Goal: Task Accomplishment & Management: Use online tool/utility

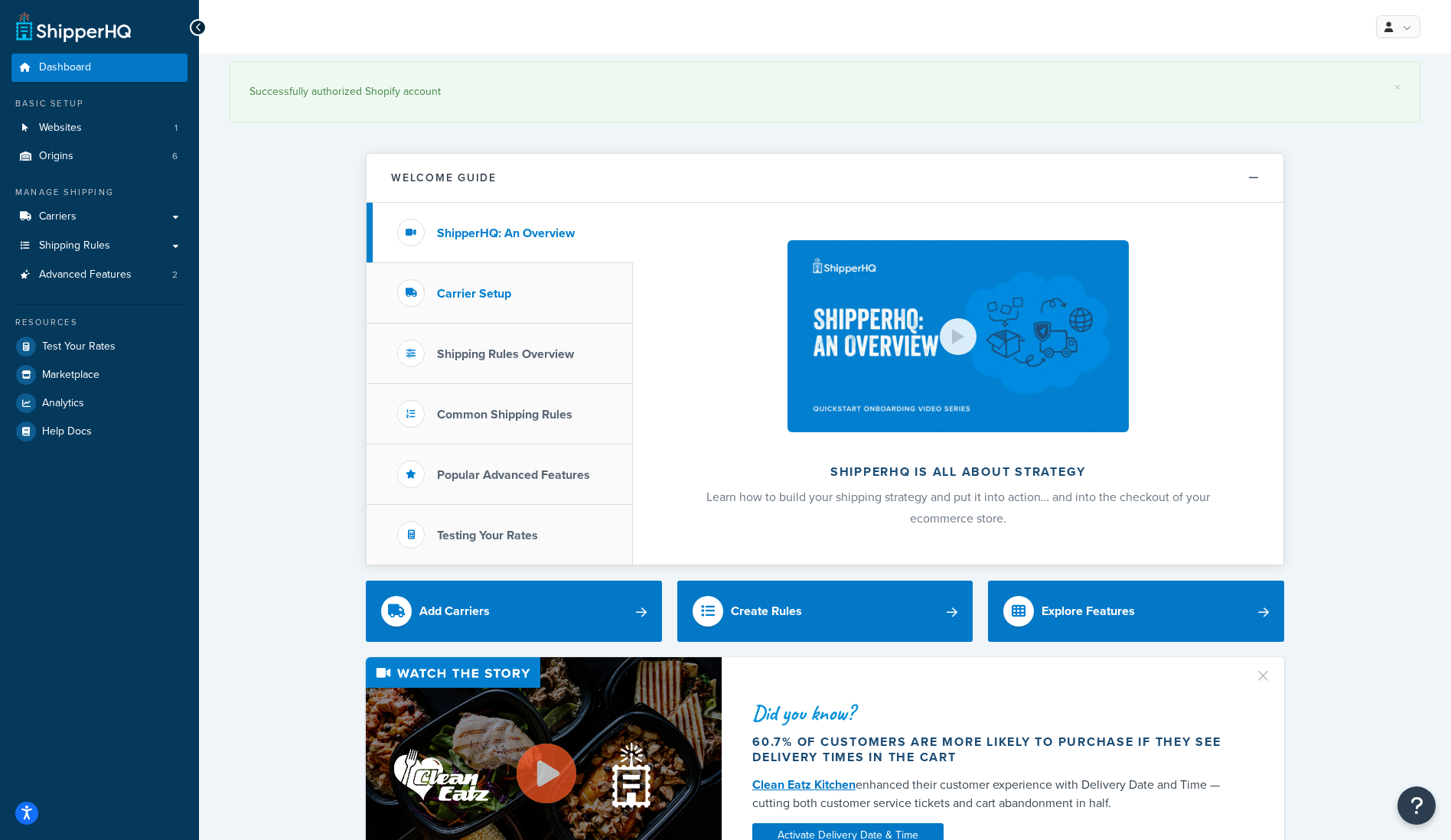
click at [469, 295] on h3 "Carrier Setup" at bounding box center [474, 294] width 74 height 14
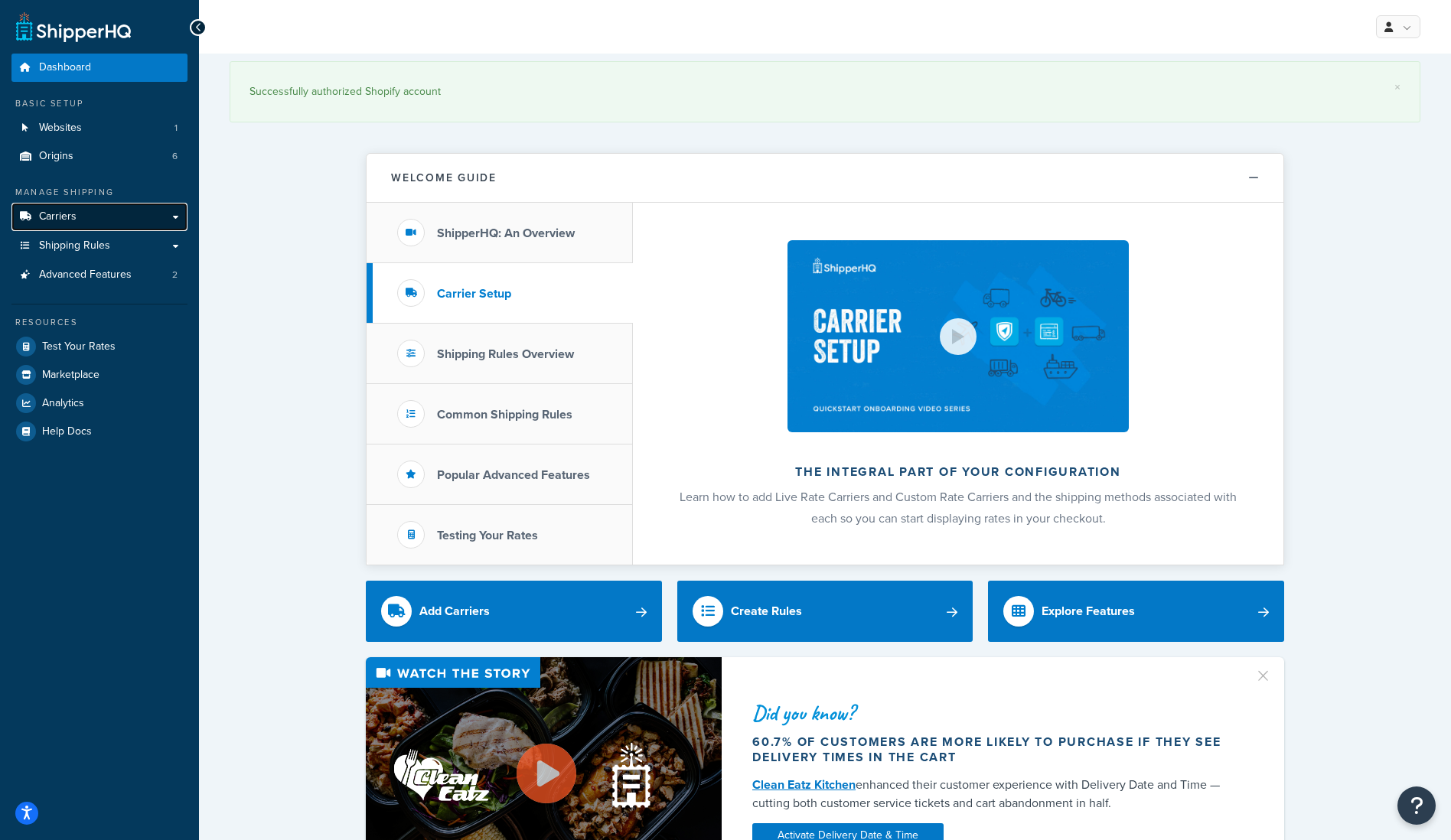
click at [62, 219] on span "Carriers" at bounding box center [58, 216] width 38 height 13
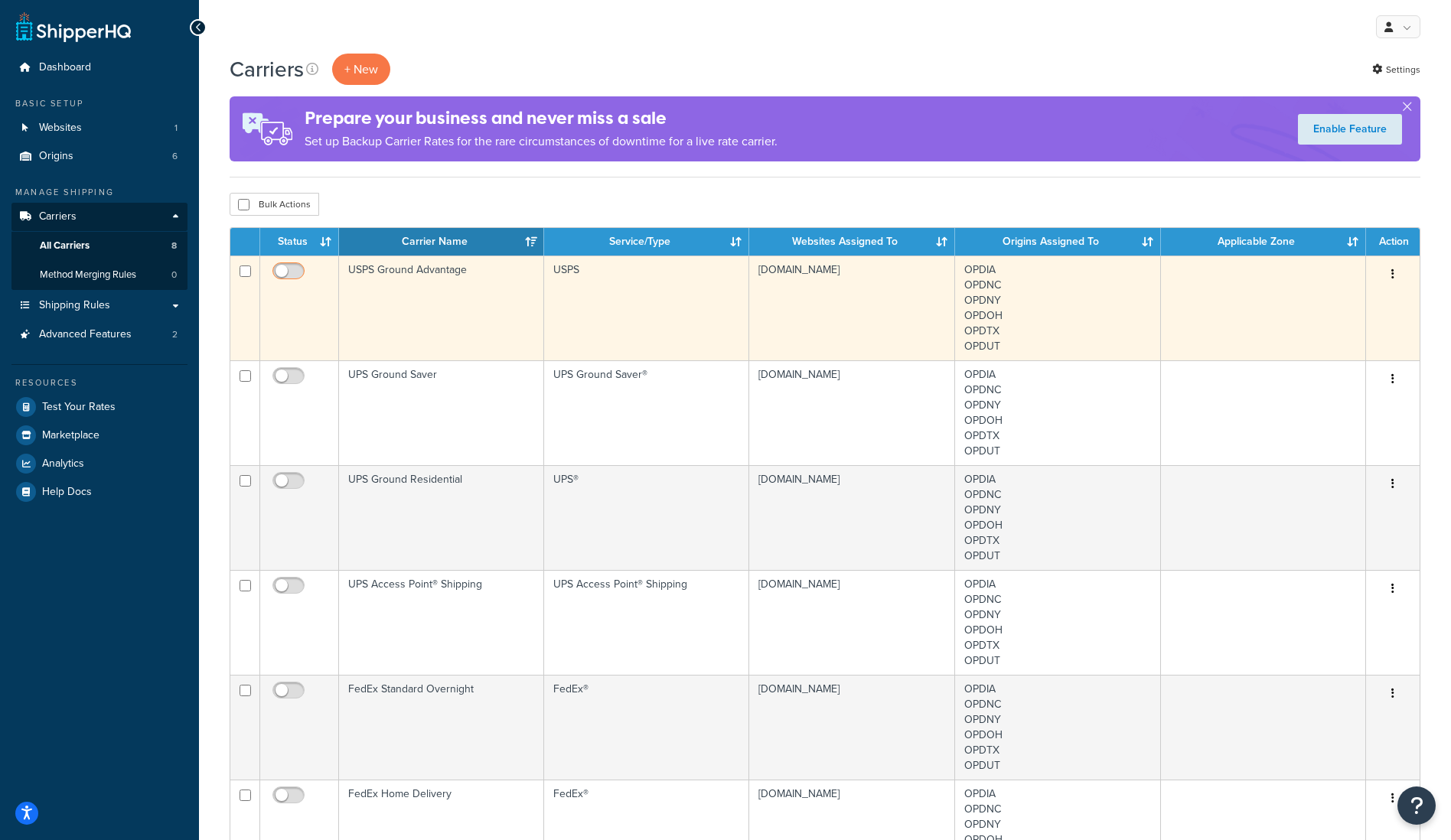
click at [285, 270] on input "checkbox" at bounding box center [290, 275] width 42 height 19
checkbox input "true"
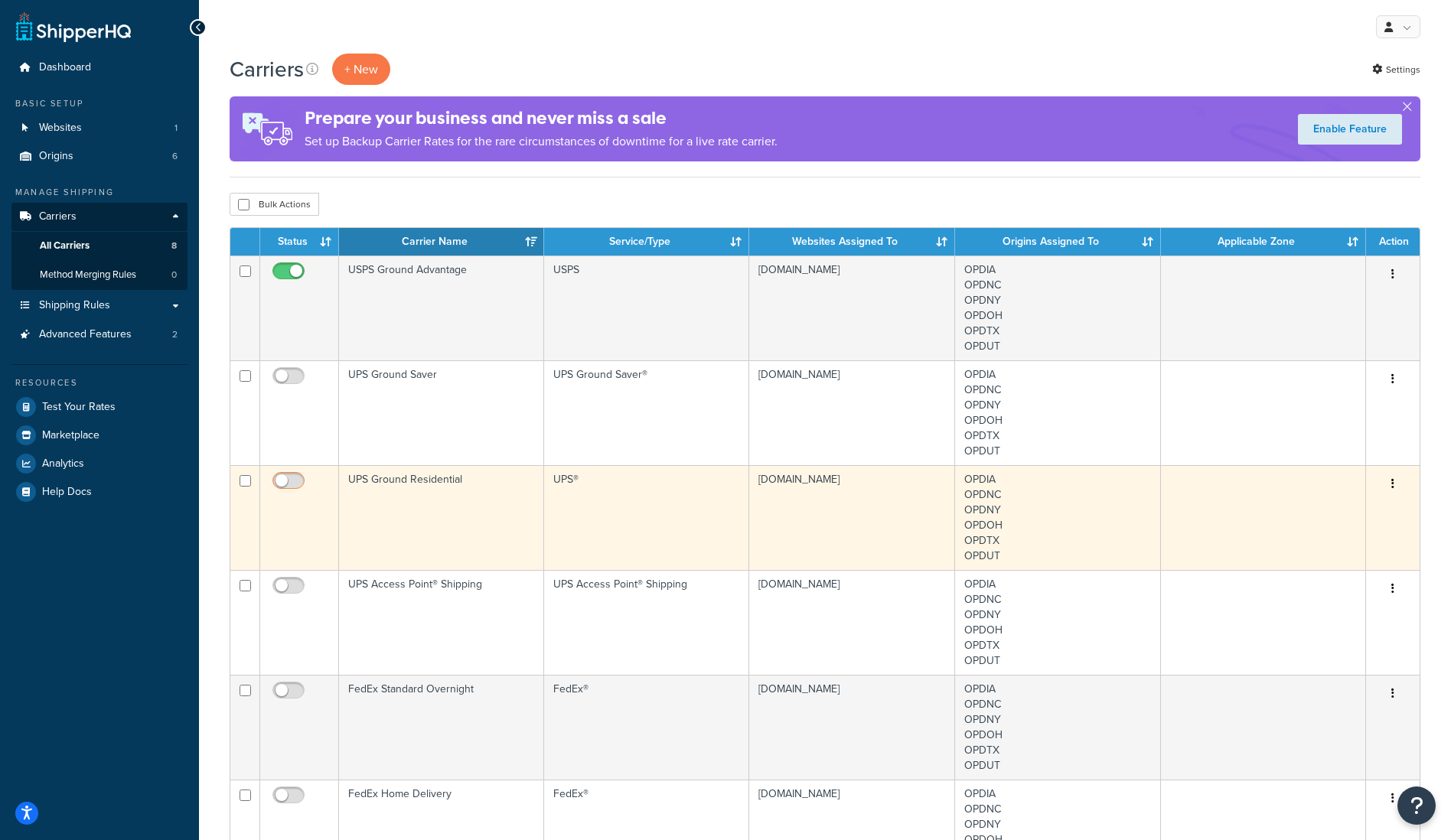
click at [285, 476] on input "checkbox" at bounding box center [290, 484] width 42 height 19
checkbox input "true"
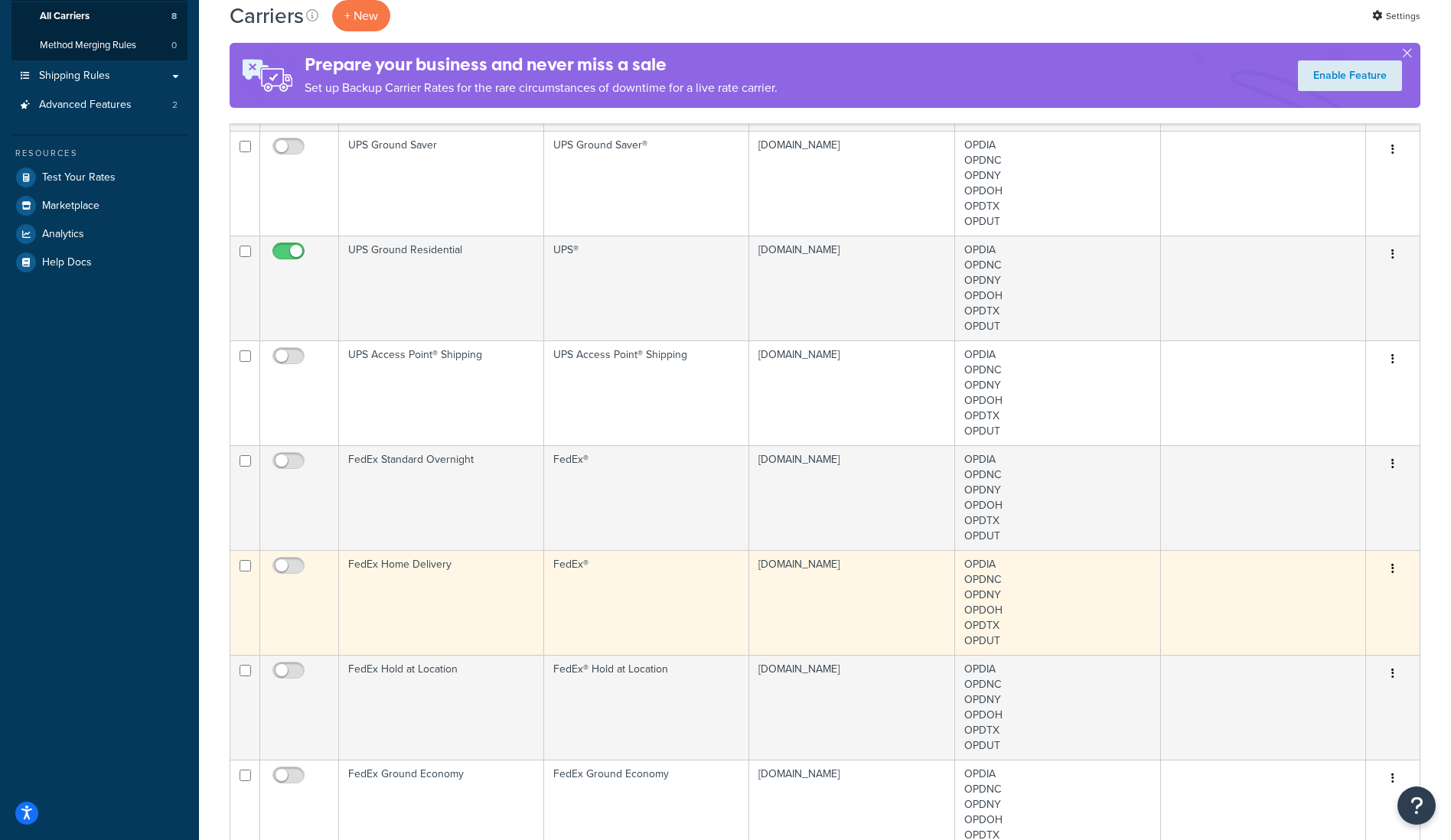
scroll to position [306, 0]
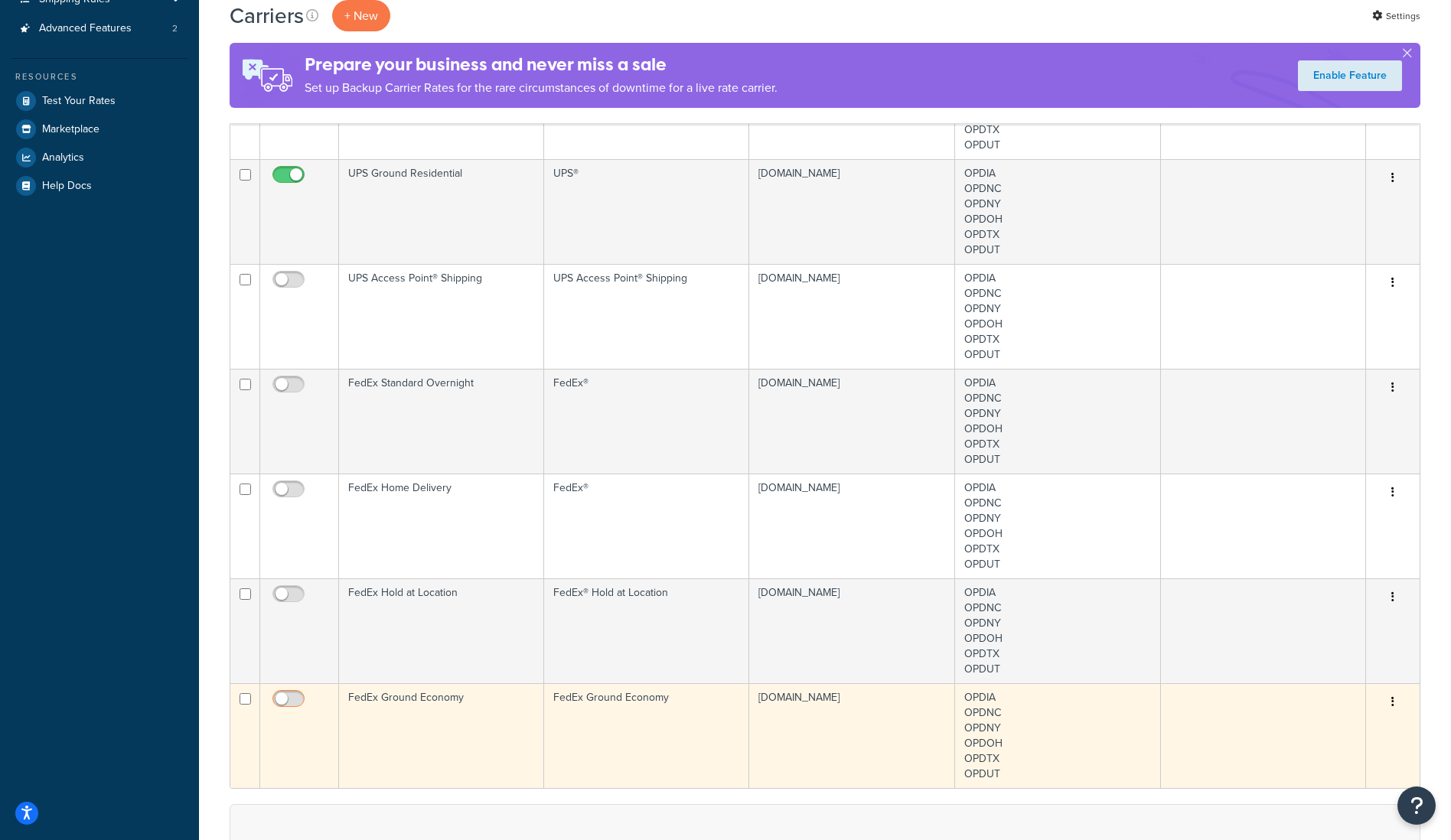
click at [290, 698] on input "checkbox" at bounding box center [290, 702] width 42 height 19
checkbox input "true"
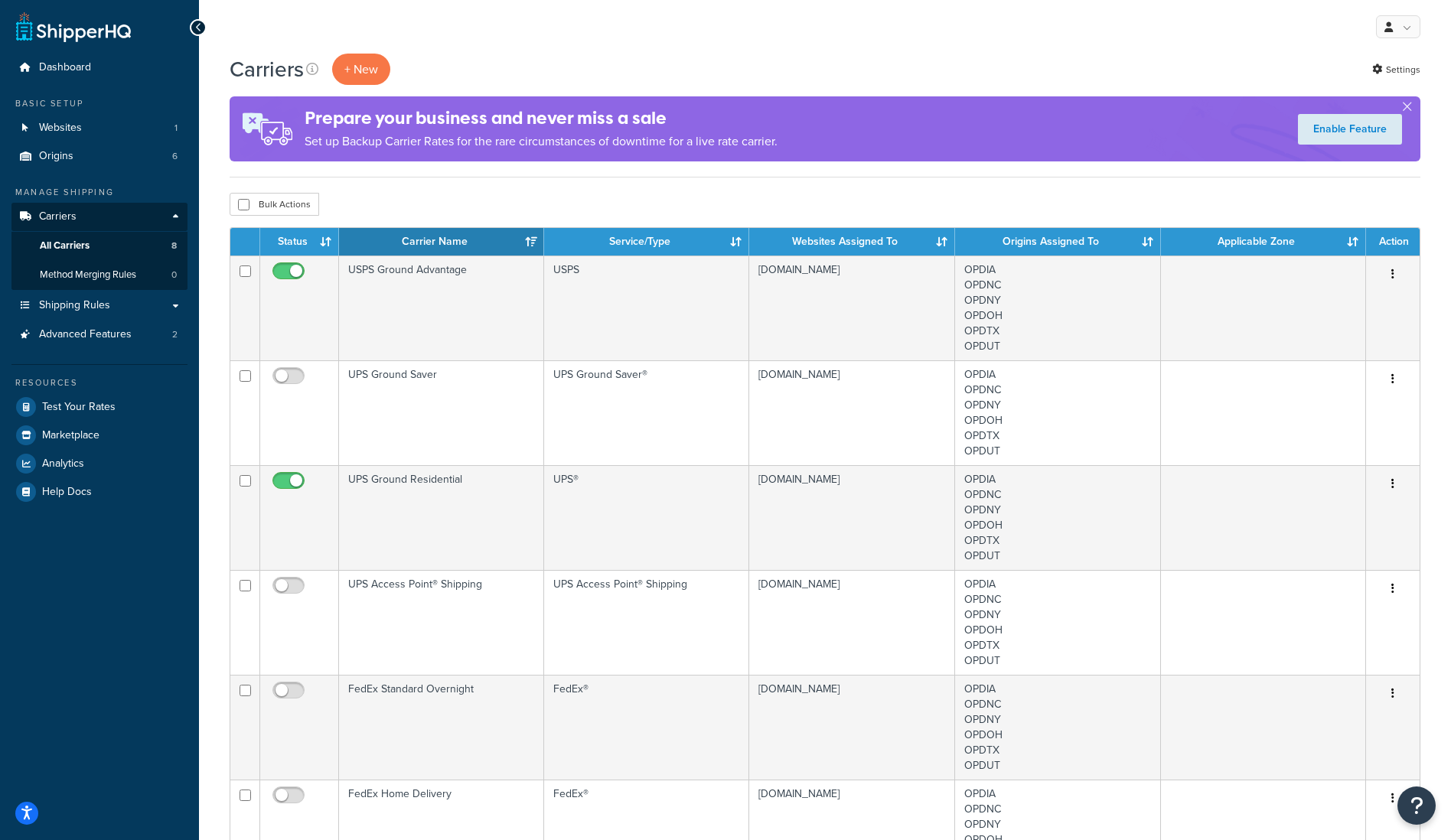
scroll to position [76, 0]
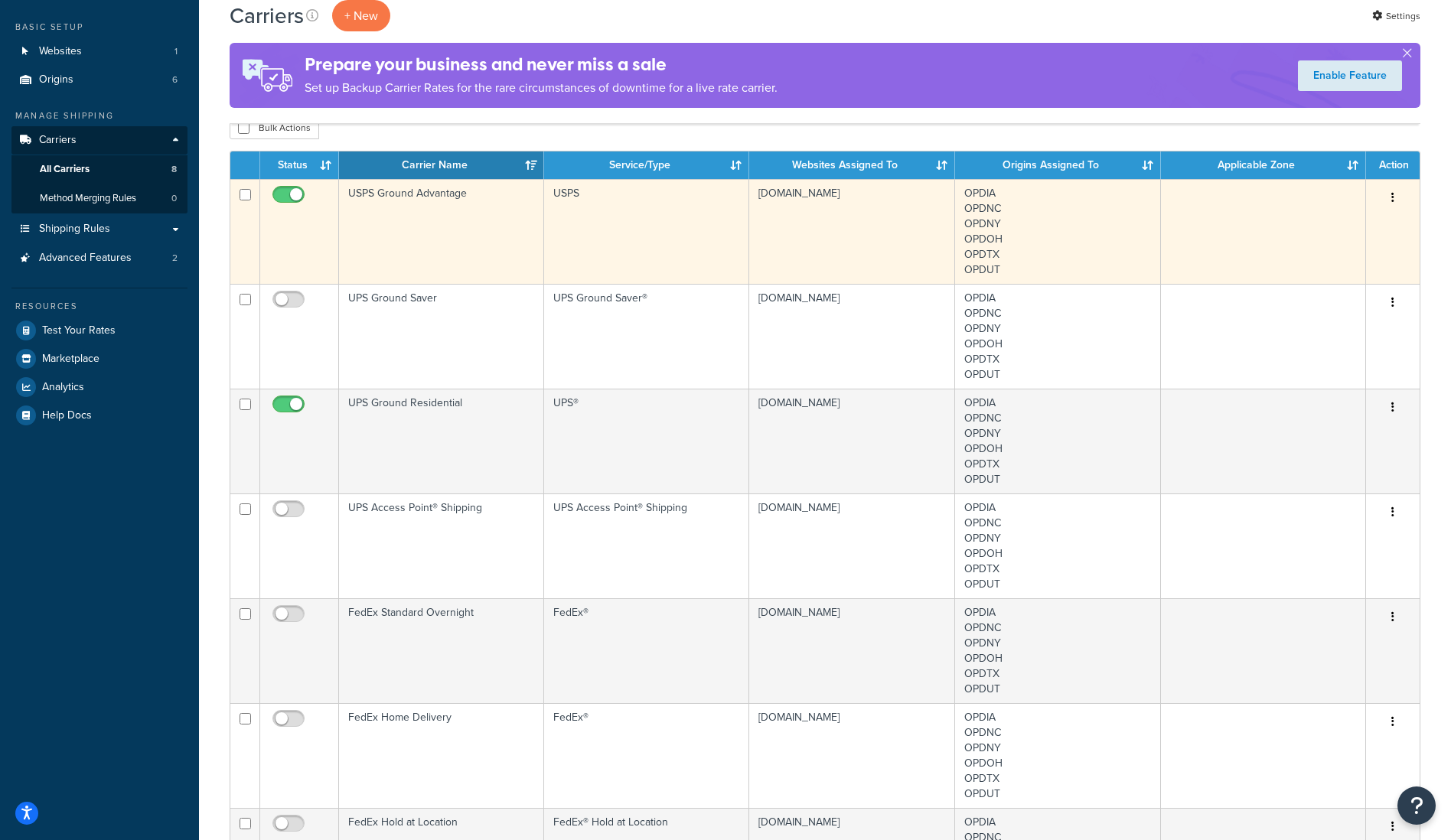
click at [681, 230] on td "USPS" at bounding box center [647, 232] width 205 height 105
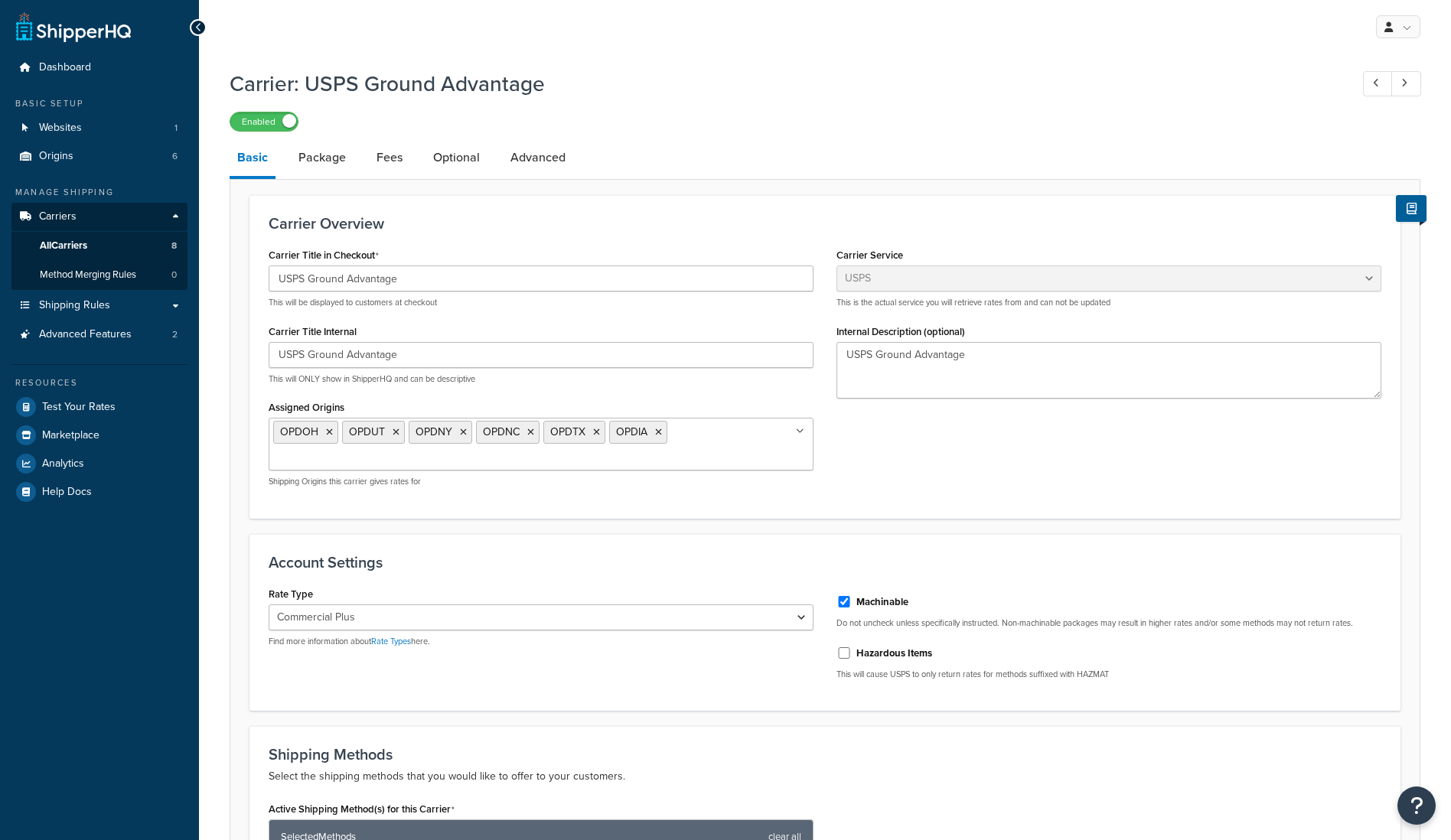
select select "usps"
select select "PLUS"
click at [531, 164] on link "Advanced" at bounding box center [538, 158] width 70 height 37
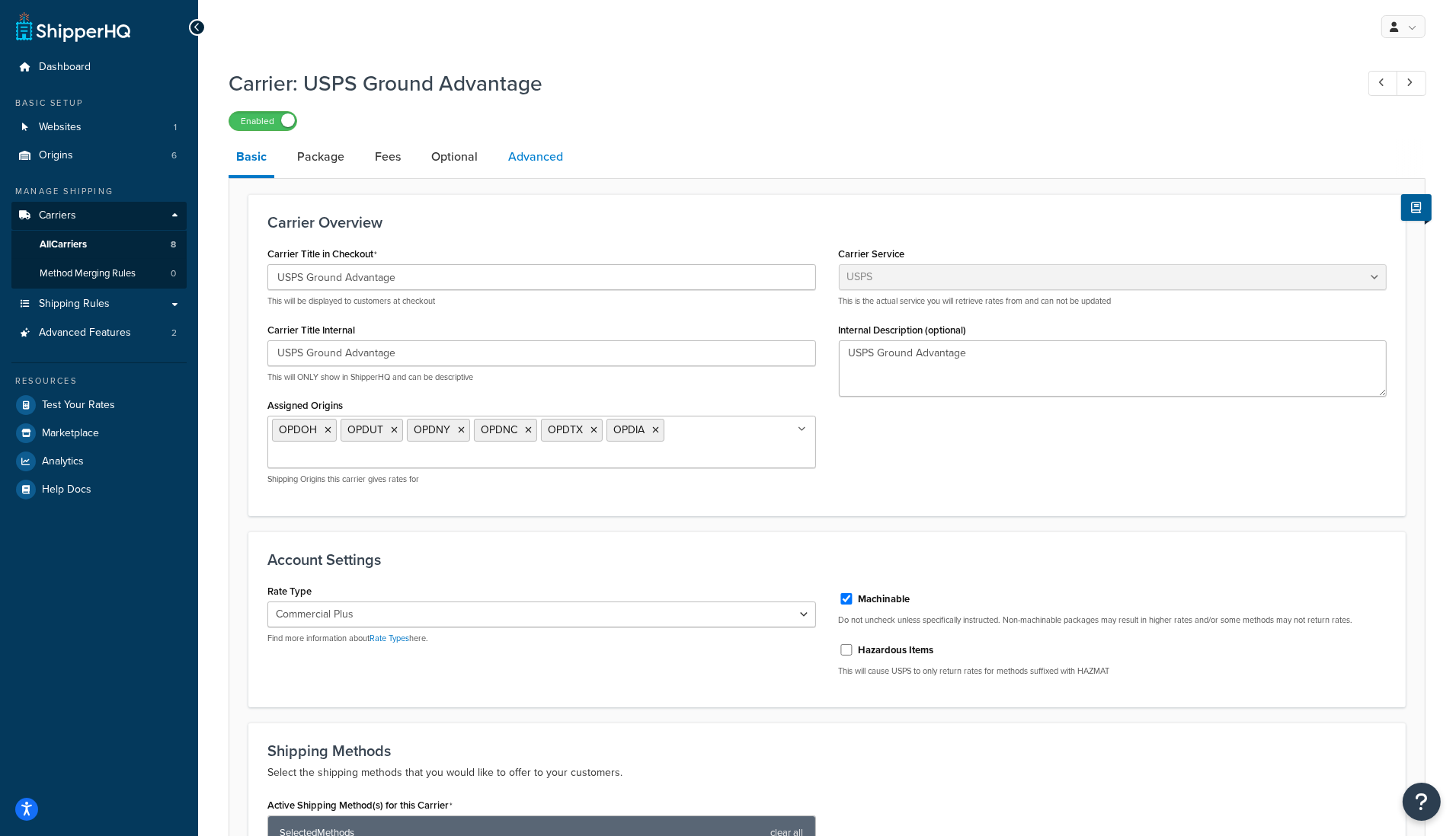
select select "false"
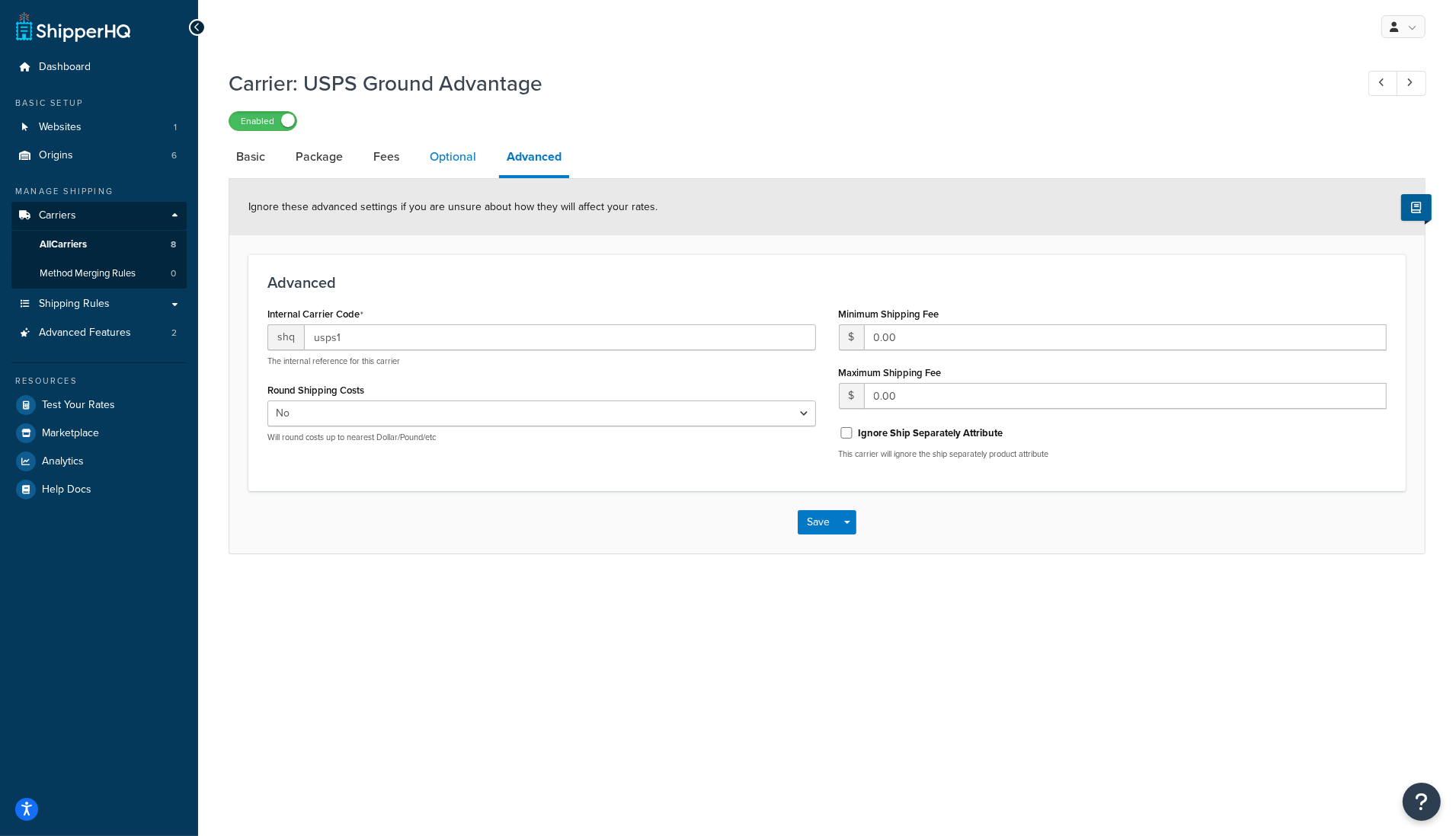
click at [465, 166] on link "Optional" at bounding box center [453, 157] width 61 height 37
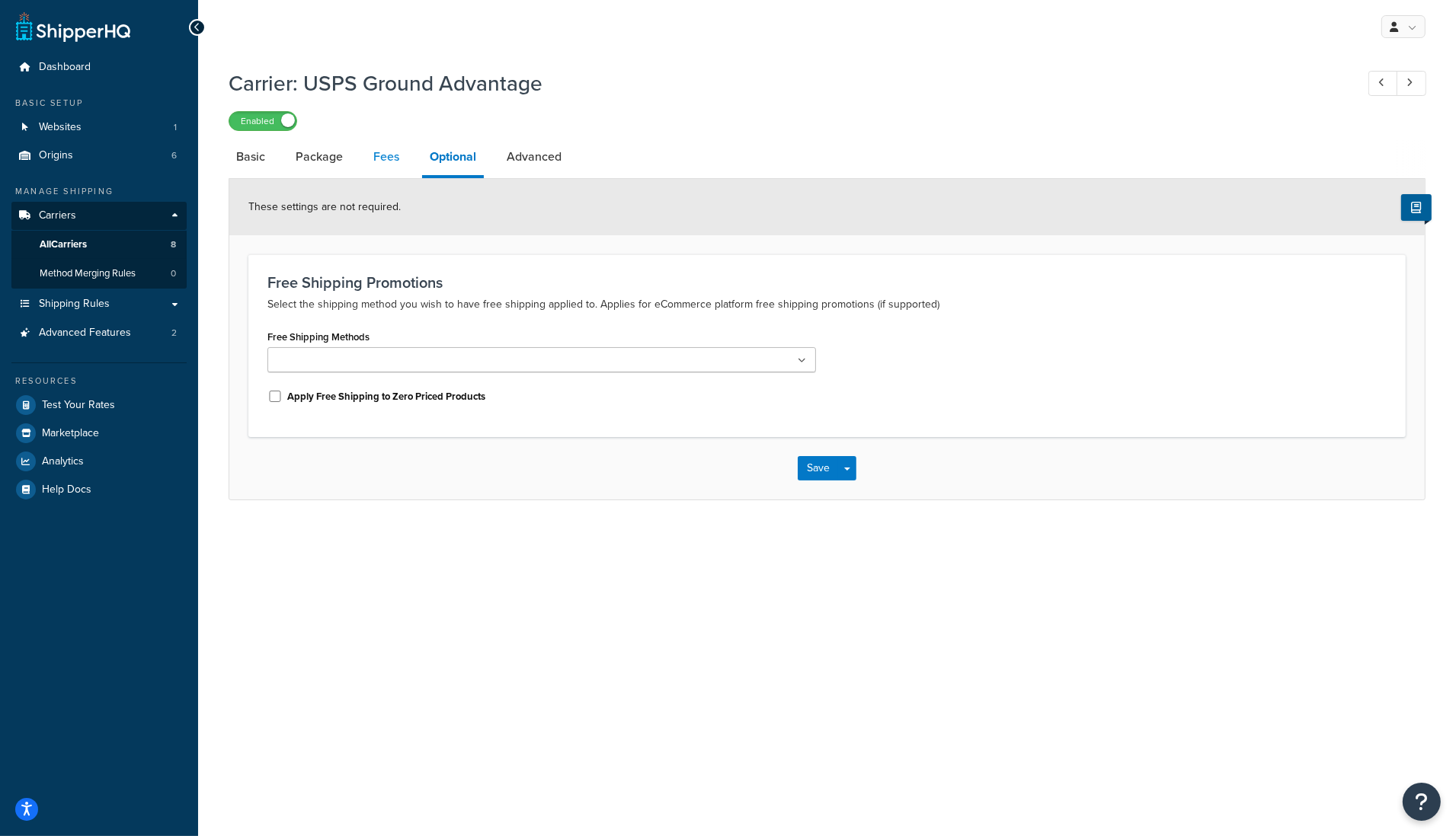
click at [381, 166] on link "Fees" at bounding box center [386, 157] width 41 height 37
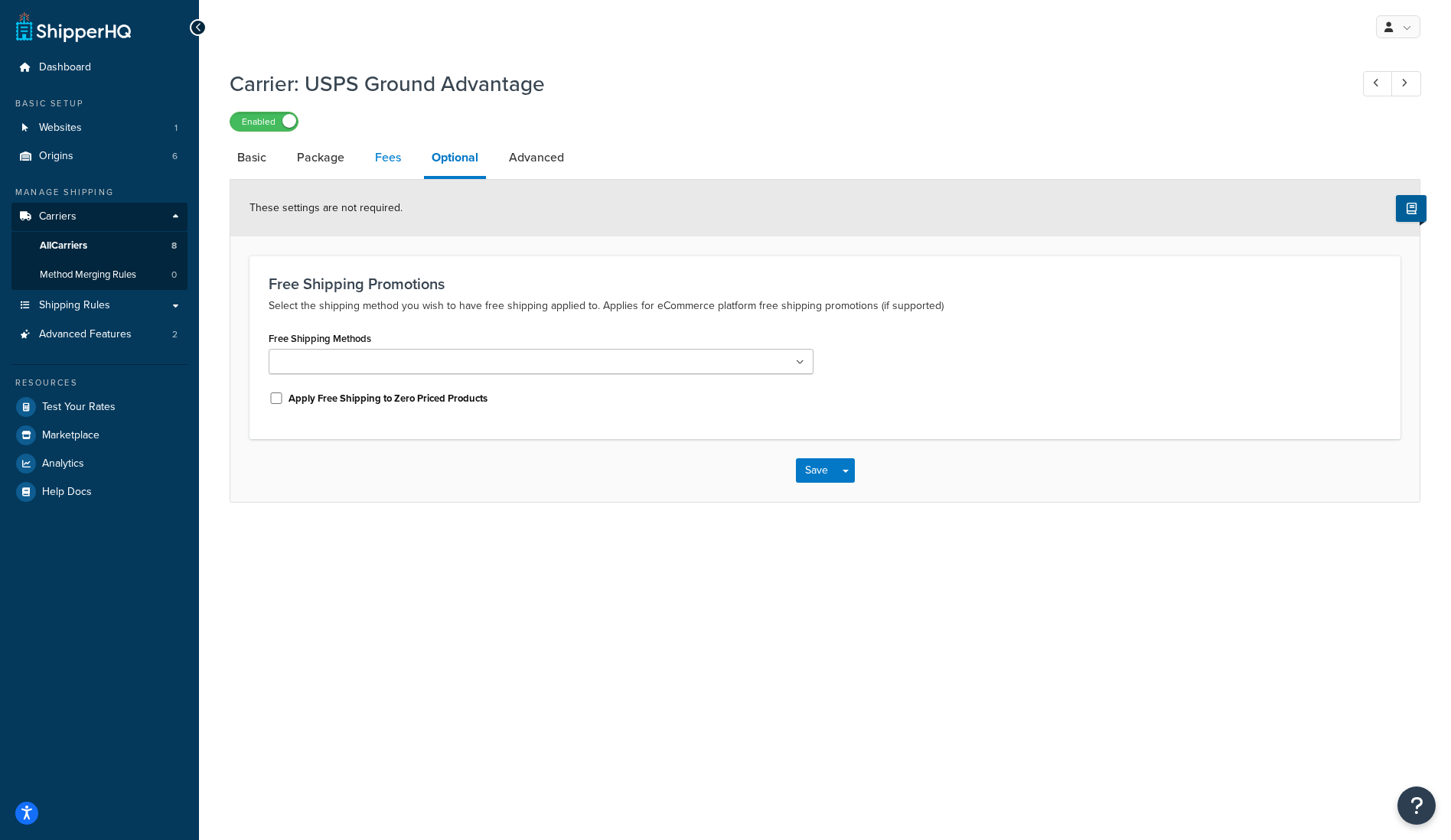
select select "AFTER"
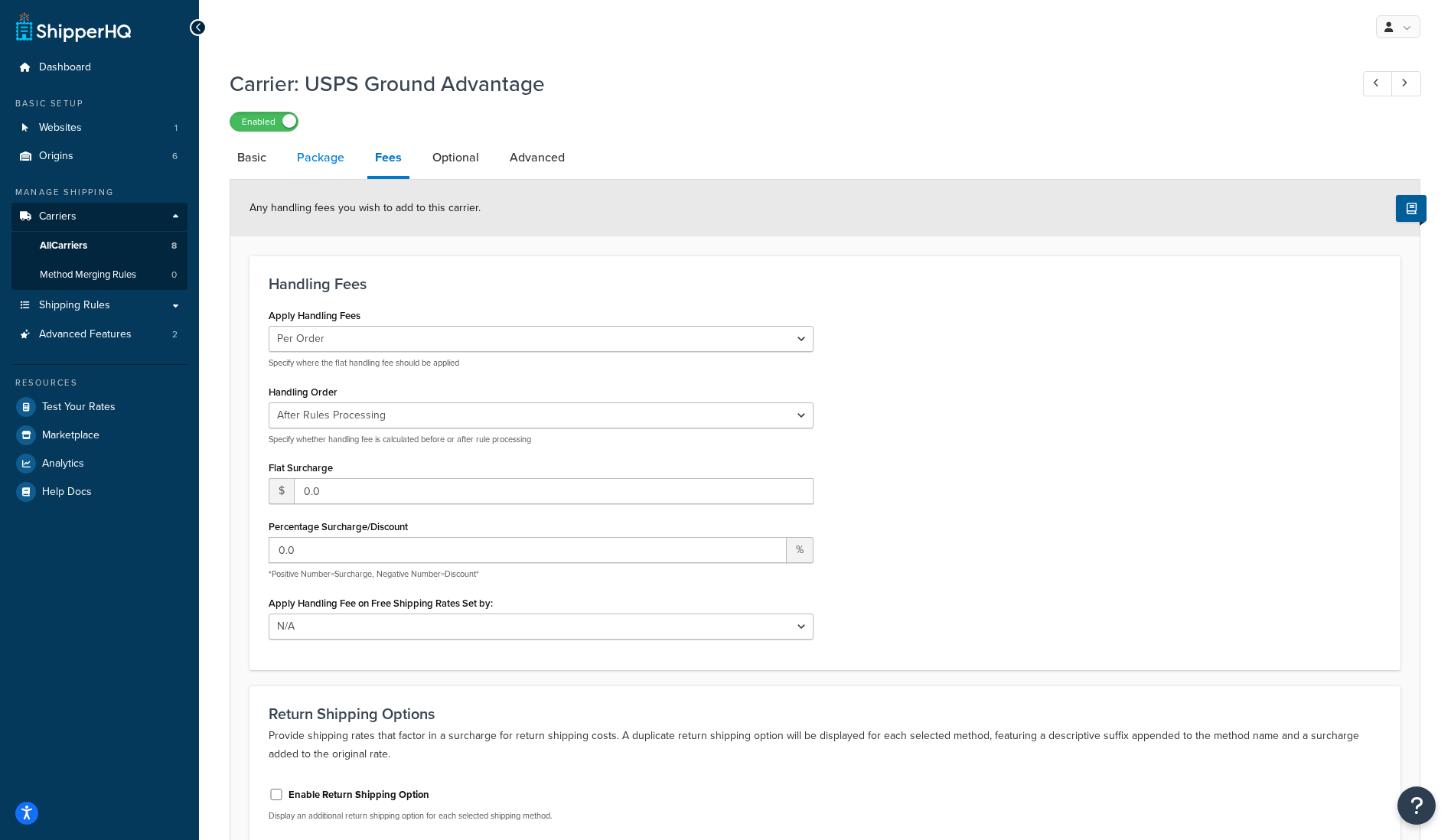
click at [310, 155] on link "Package" at bounding box center [320, 158] width 62 height 37
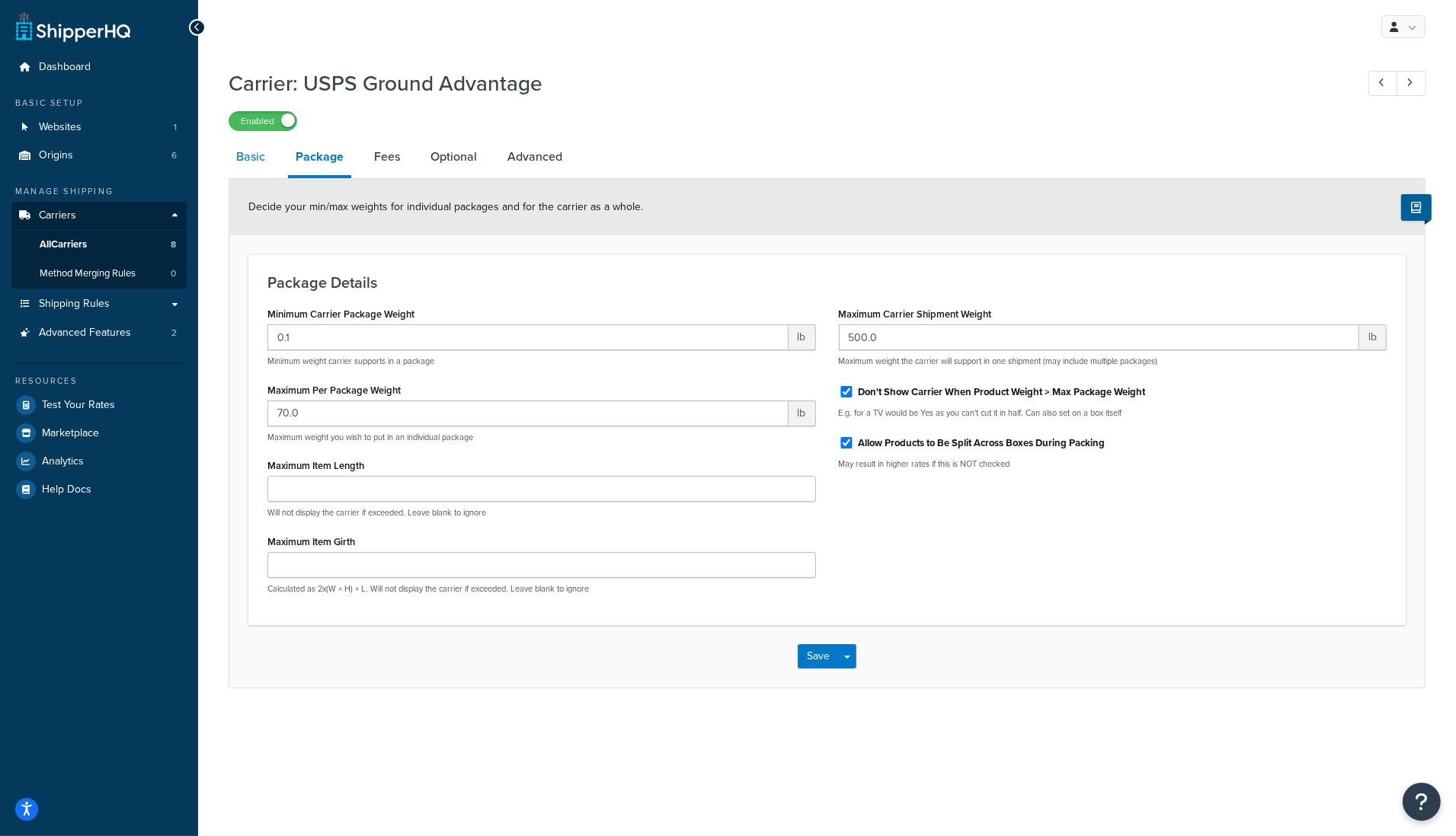
click at [253, 169] on link "Basic" at bounding box center [251, 157] width 44 height 37
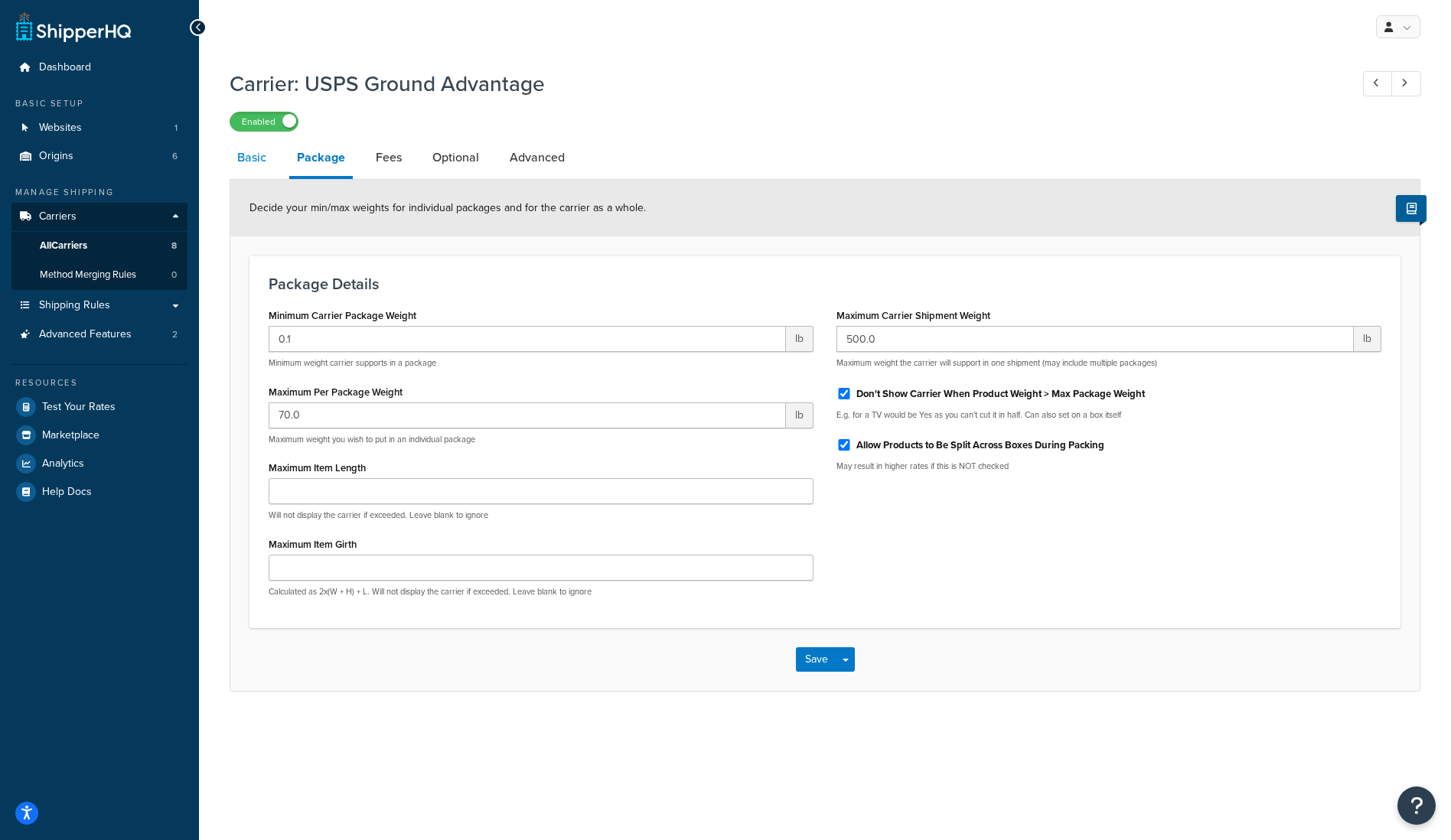
select select "usps"
select select "PLUS"
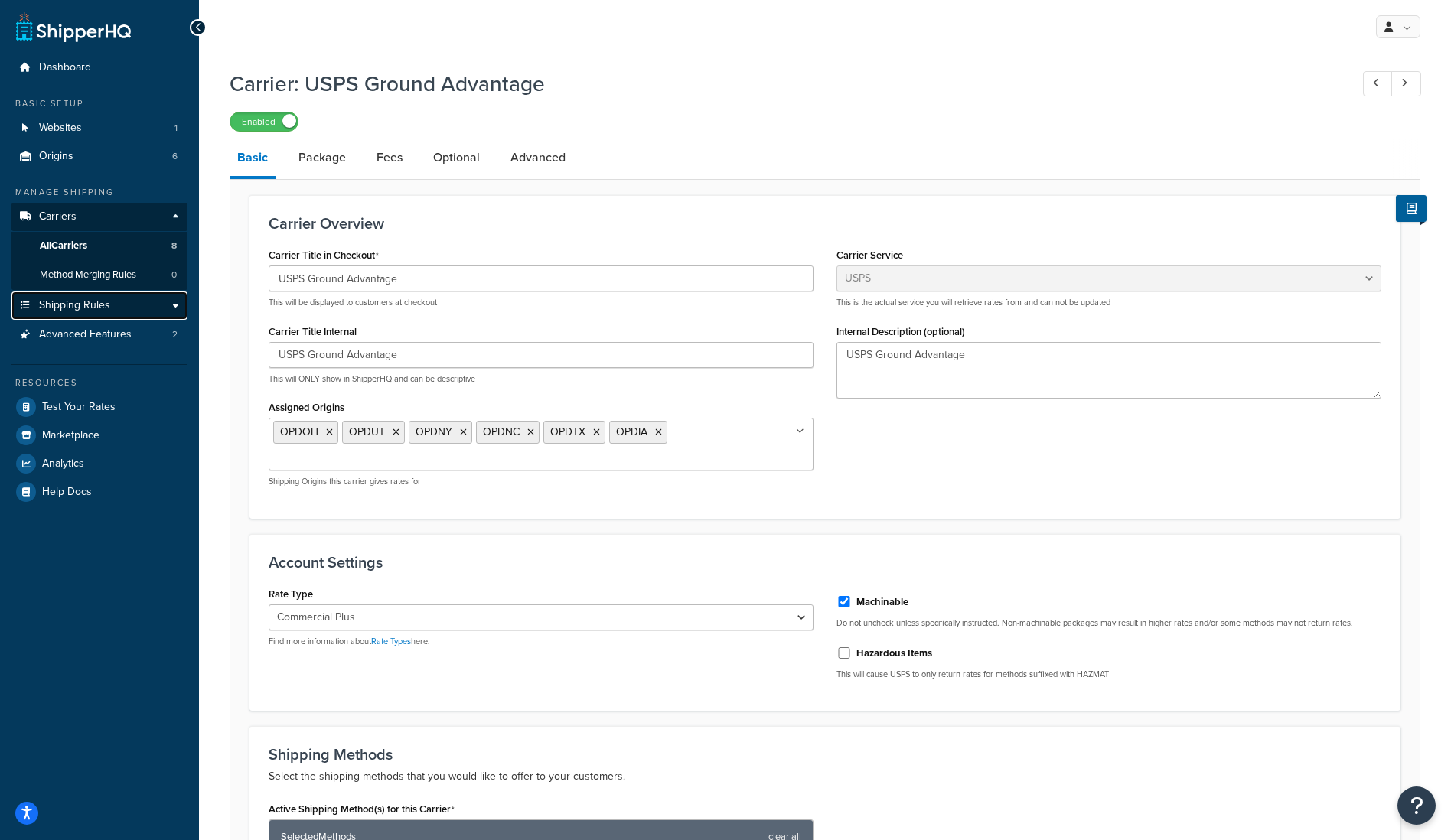
click at [100, 306] on span "Shipping Rules" at bounding box center [75, 306] width 71 height 13
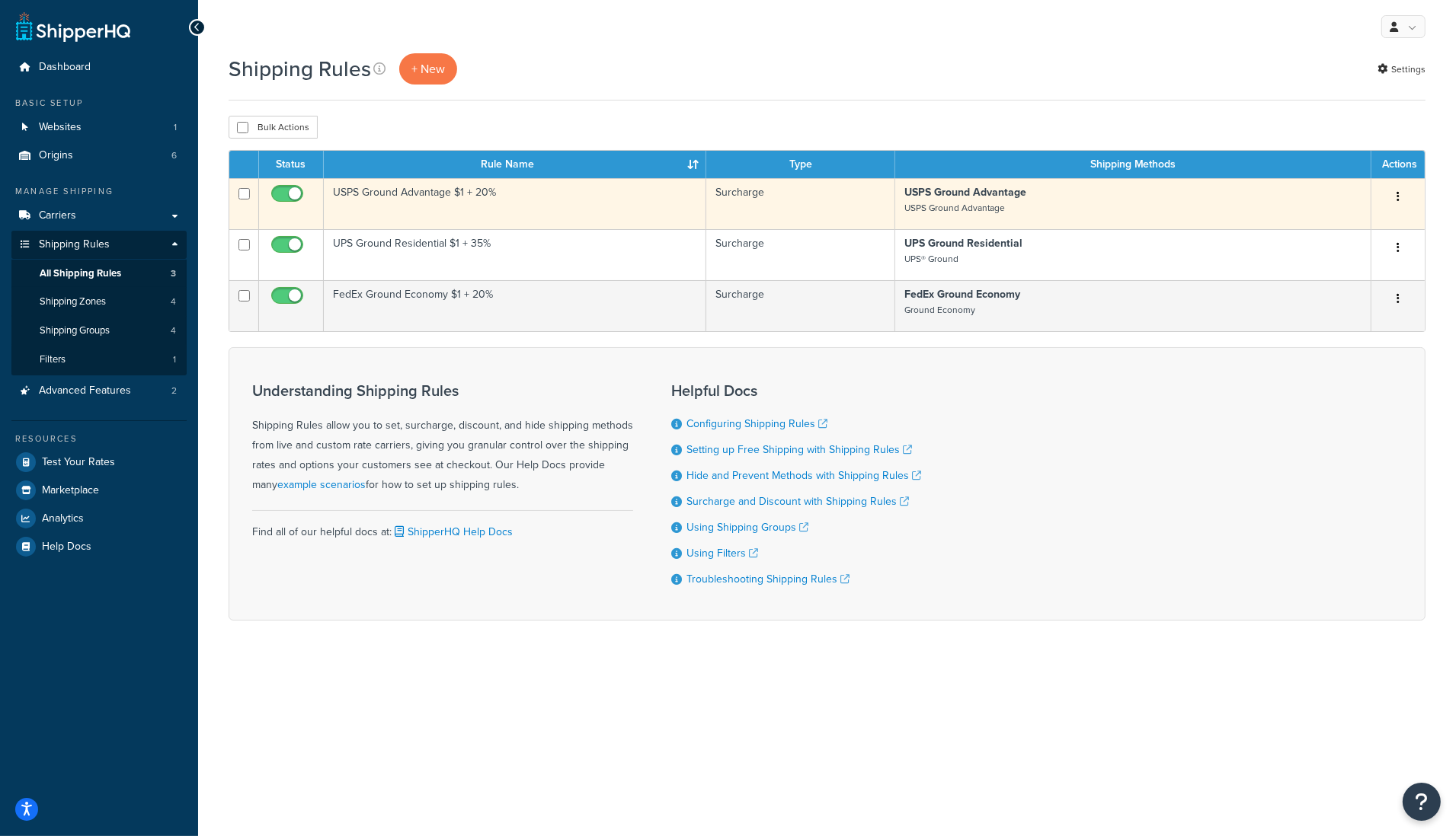
click at [411, 196] on td "USPS Ground Advantage $1 + 20%" at bounding box center [514, 204] width 383 height 51
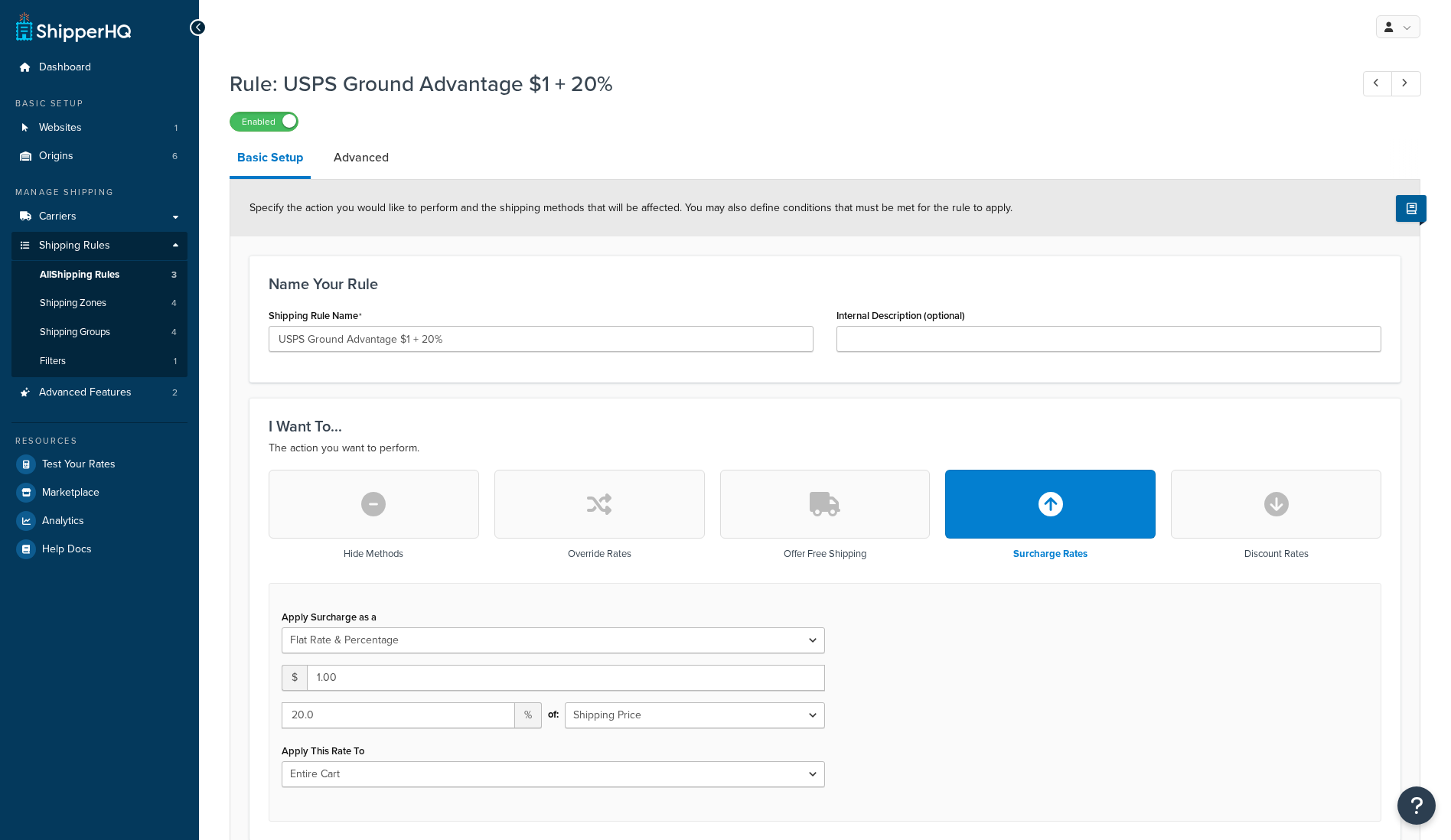
select select "FLAT_RATE_AND_PERCENTAGE"
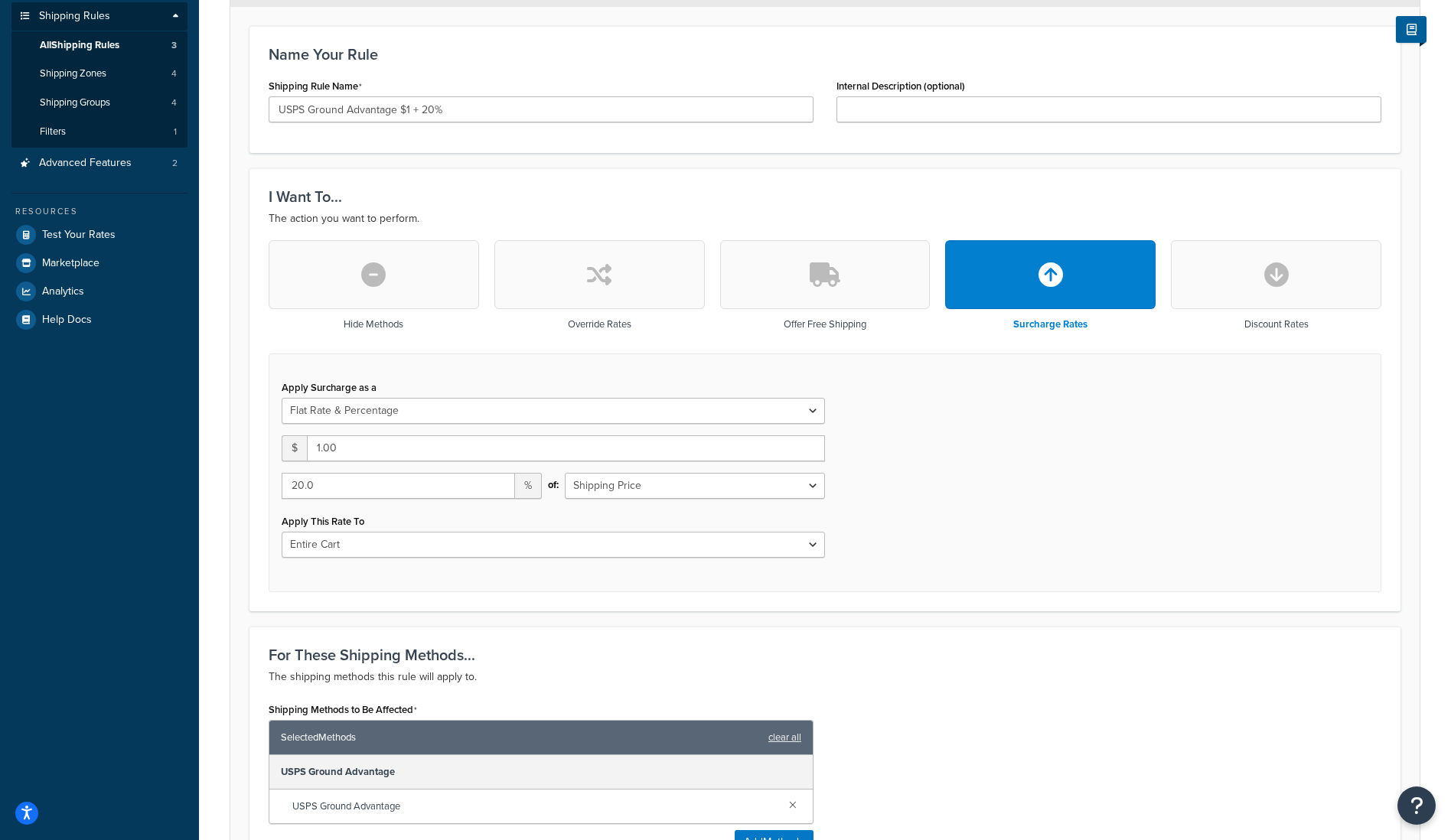
scroll to position [153, 0]
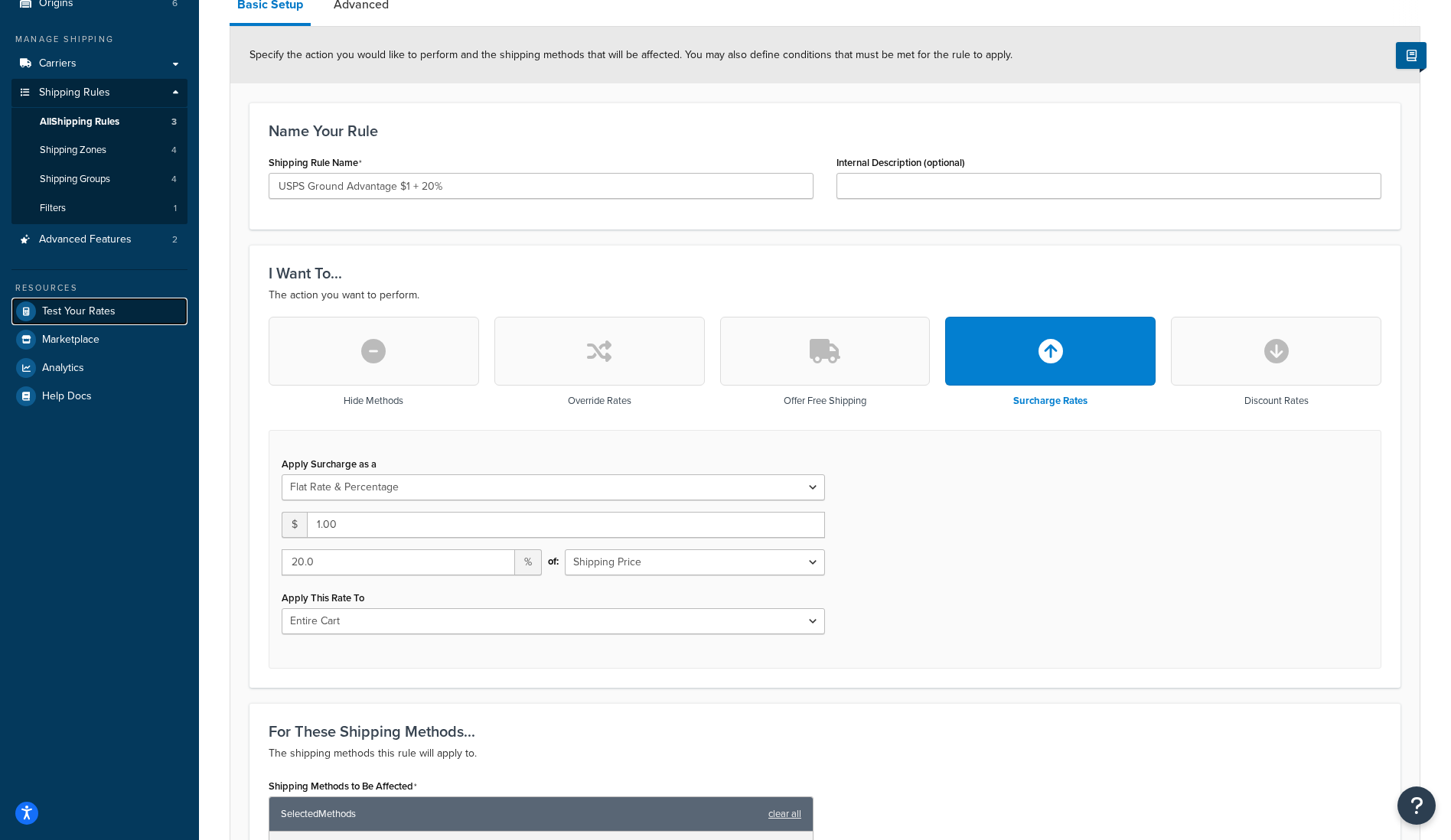
click at [108, 311] on span "Test Your Rates" at bounding box center [79, 312] width 73 height 13
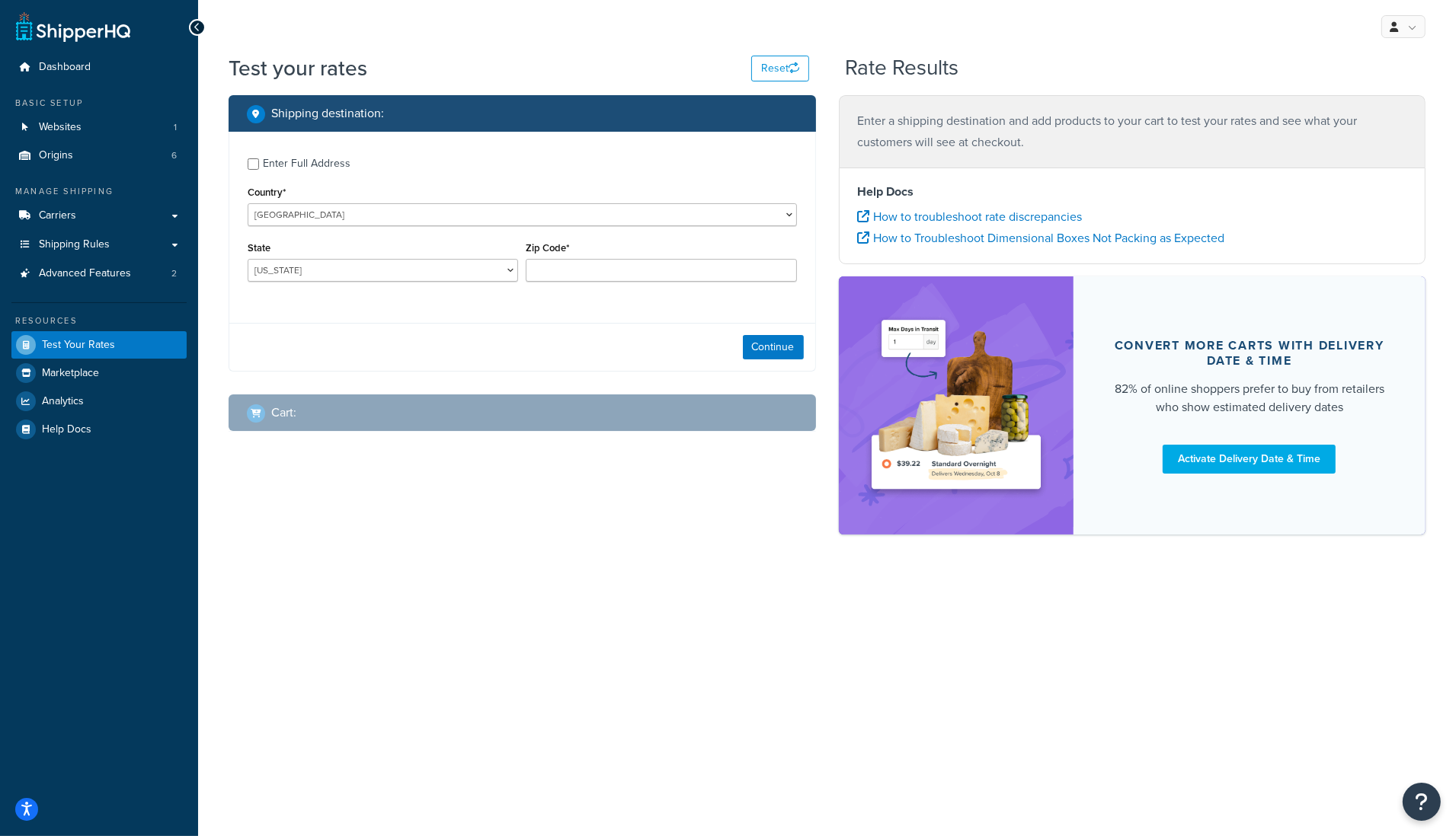
click at [336, 165] on div "Enter Full Address" at bounding box center [307, 164] width 87 height 21
click at [259, 165] on input "Enter Full Address" at bounding box center [253, 164] width 12 height 11
checkbox input "true"
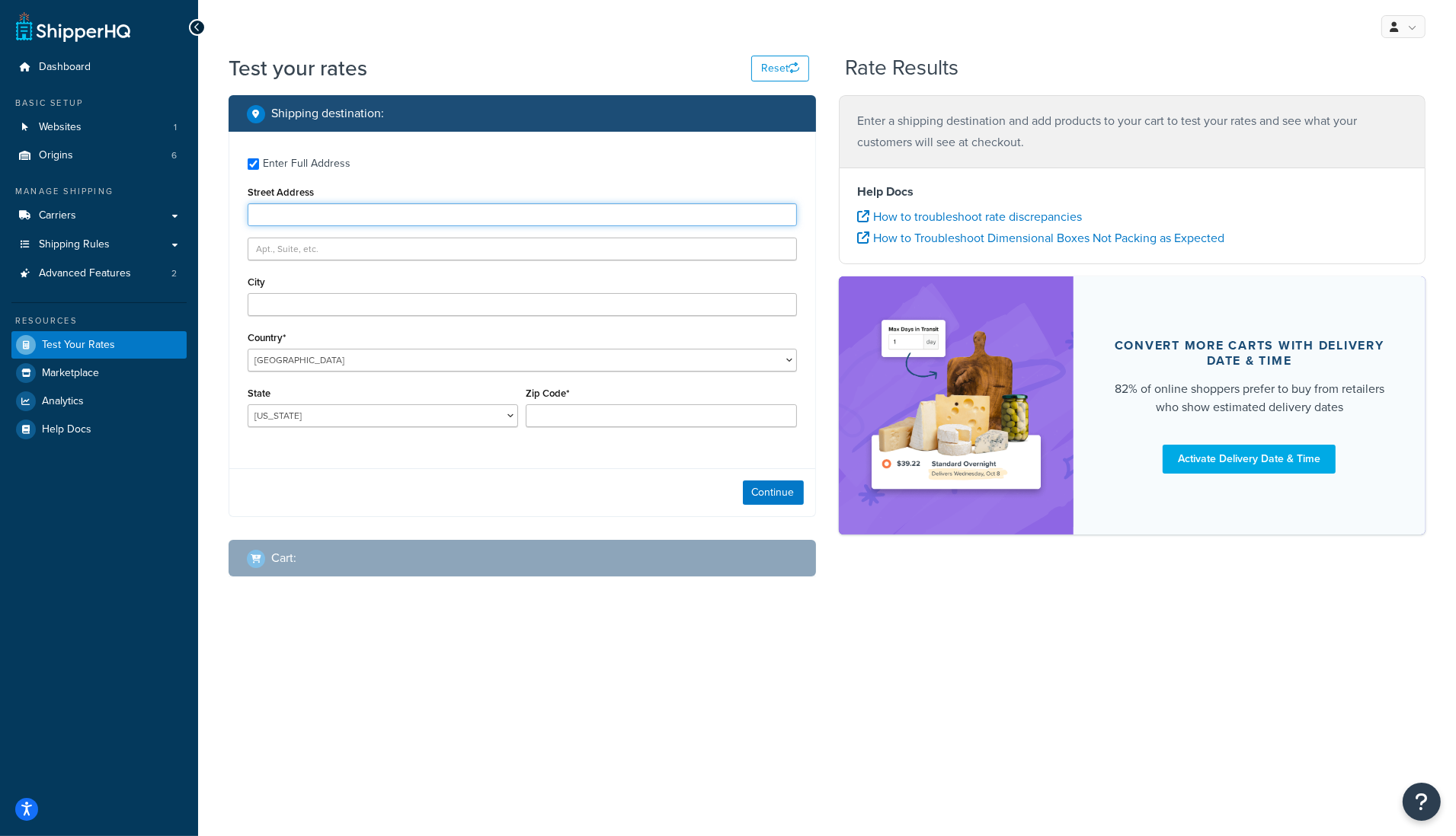
click at [338, 213] on input "Street Address" at bounding box center [522, 215] width 550 height 23
paste input "9505 Gloaming Dr"
type input "9505 Gloaming Dr"
click at [347, 247] on input "text" at bounding box center [522, 249] width 550 height 23
type input "B"
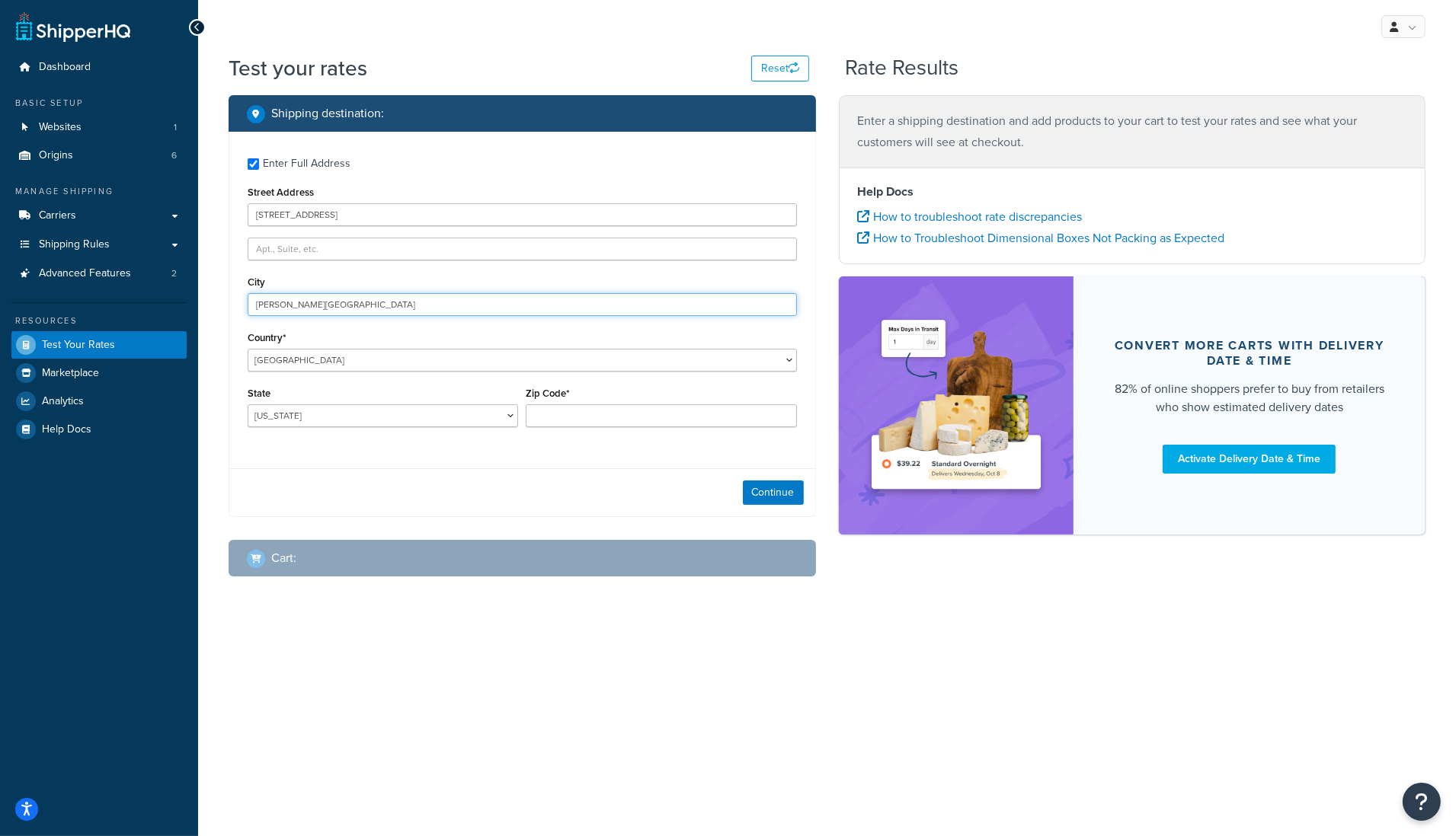
type input "Beverly Hills"
click at [355, 415] on select "Alabama Alaska American Samoa Arizona Arkansas Armed Forces Americas Armed Forc…" at bounding box center [383, 416] width 271 height 23
select select "CA"
click at [248, 405] on select "Alabama Alaska American Samoa Arizona Arkansas Armed Forces Americas Armed Forc…" at bounding box center [383, 416] width 271 height 23
click at [560, 421] on input "Zip Code*" at bounding box center [661, 416] width 271 height 23
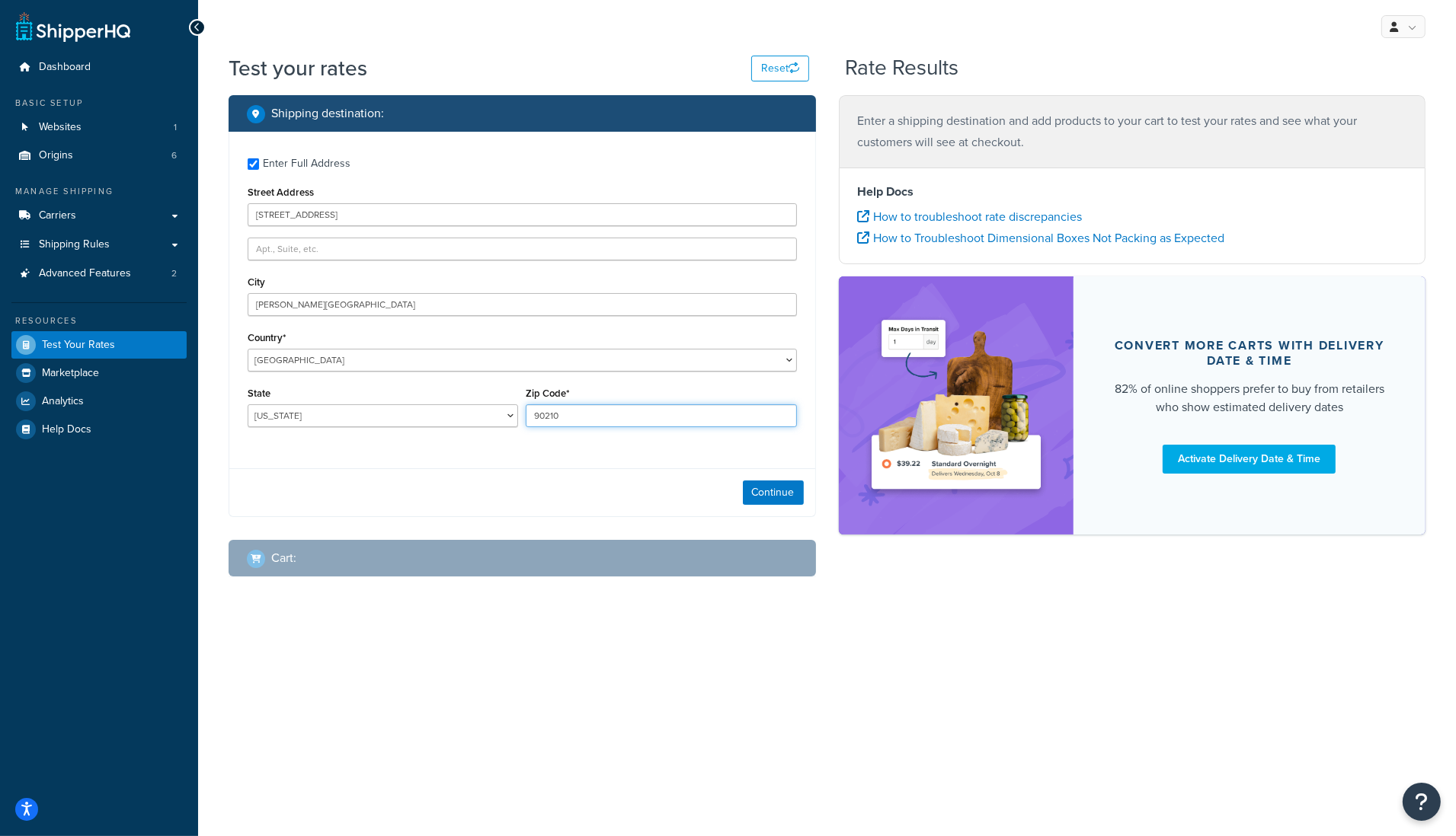
type input "90210"
click at [609, 443] on div "Enter Full Address Street Address 9505 Gloaming Dr City Beverly Hills Country* …" at bounding box center [522, 294] width 586 height 325
click at [762, 491] on button "Continue" at bounding box center [774, 493] width 61 height 25
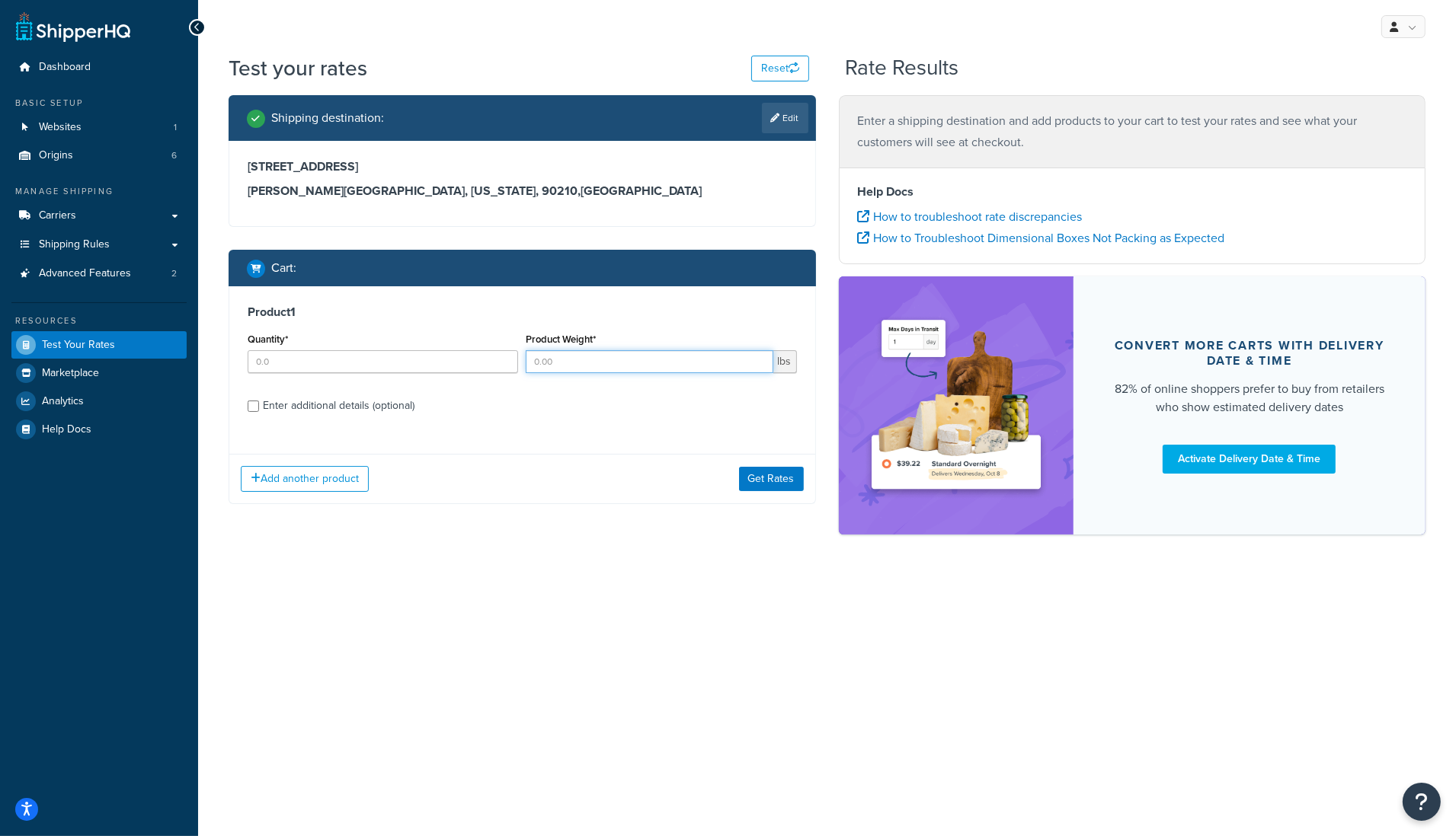
click at [594, 363] on input "Product Weight*" at bounding box center [649, 362] width 247 height 23
type input ".5"
click at [447, 355] on input "Quantity*" at bounding box center [383, 362] width 271 height 23
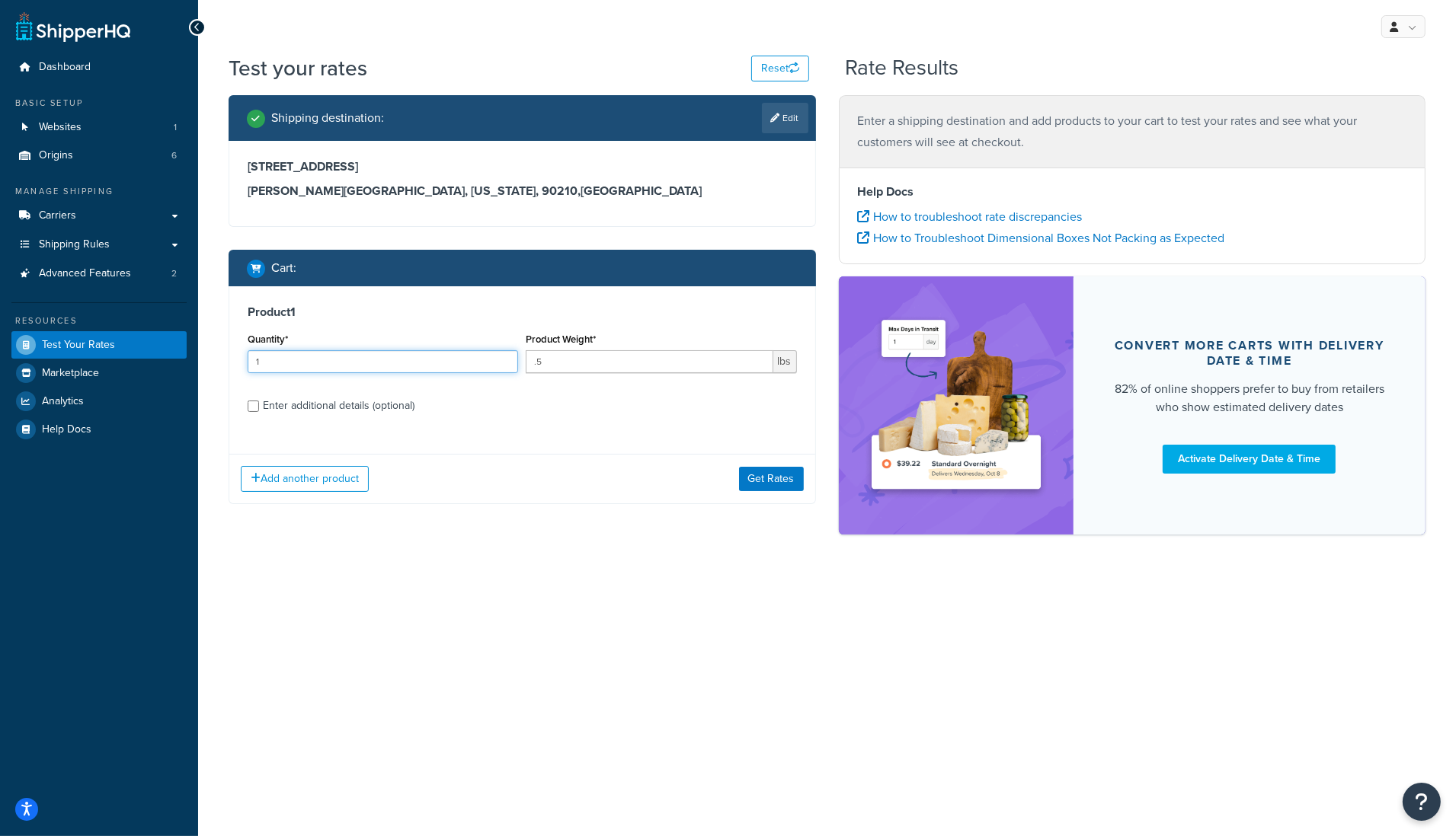
type input "1"
click at [505, 357] on input "1" at bounding box center [383, 362] width 271 height 23
click at [768, 477] on button "Get Rates" at bounding box center [771, 479] width 64 height 25
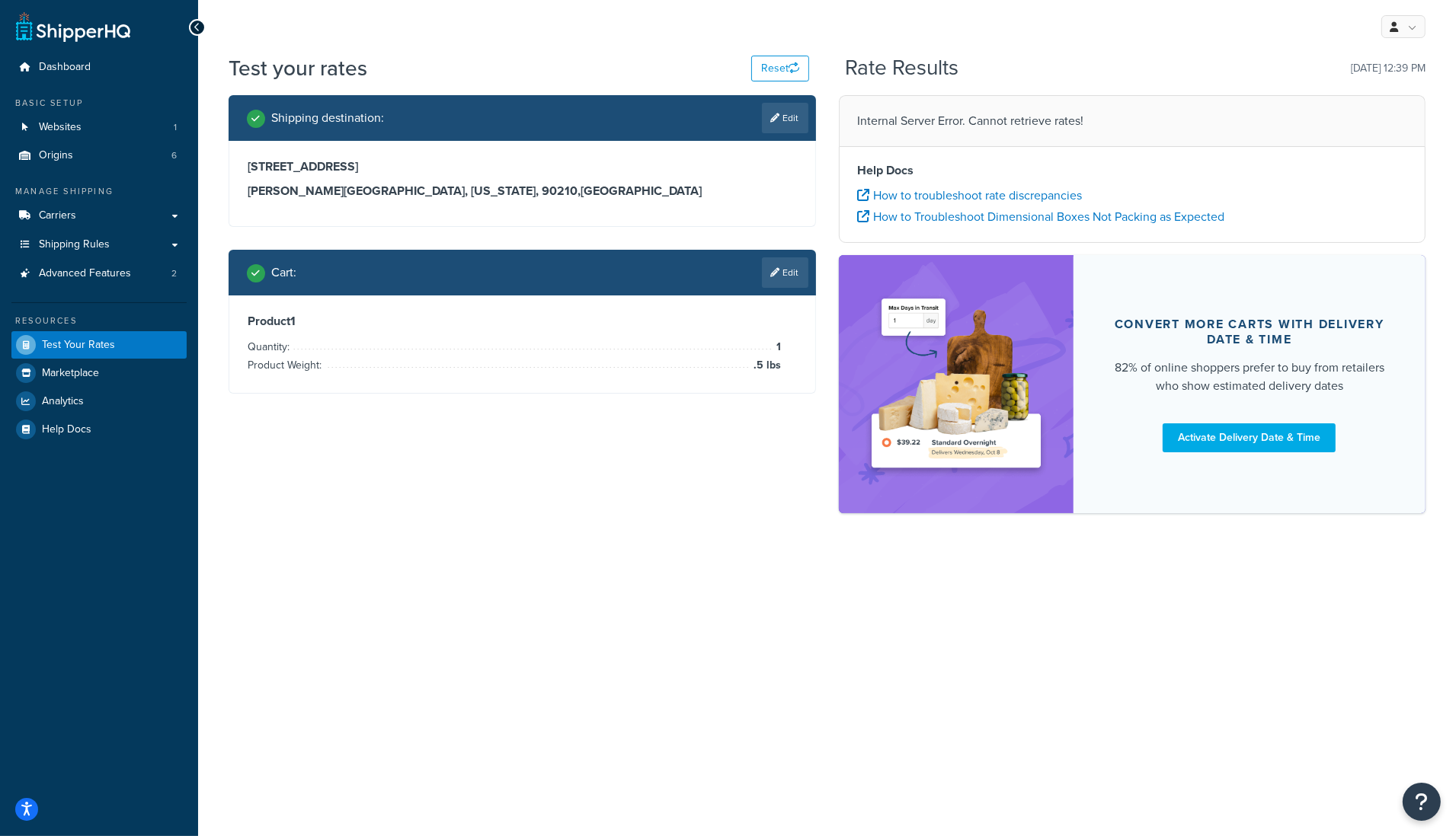
click at [1227, 38] on div "My Profile Billing Global Settings Contact Us Logout" at bounding box center [827, 27] width 1258 height 54
